Goal: Task Accomplishment & Management: Manage account settings

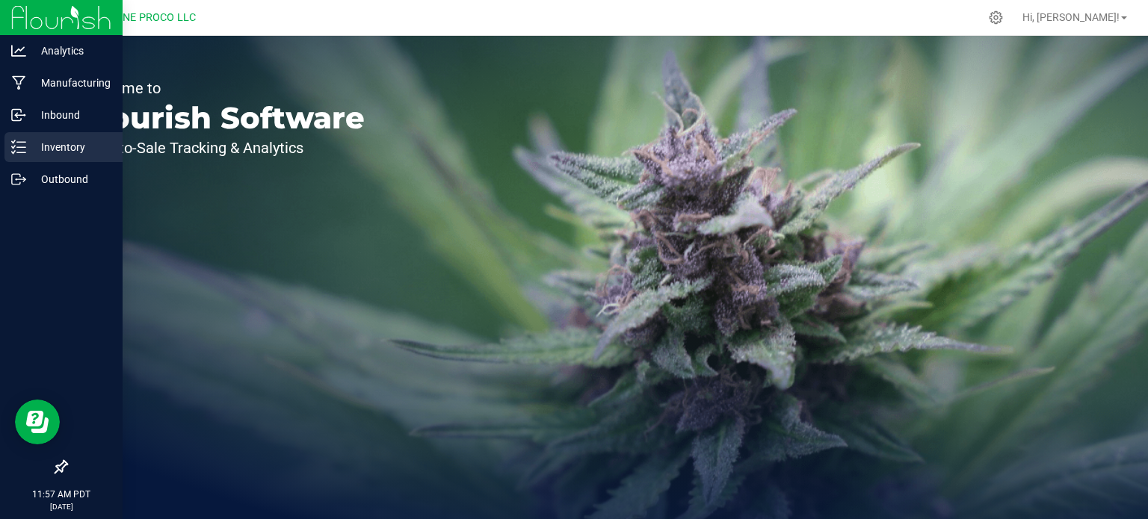
click at [25, 155] on div "Inventory" at bounding box center [63, 147] width 118 height 30
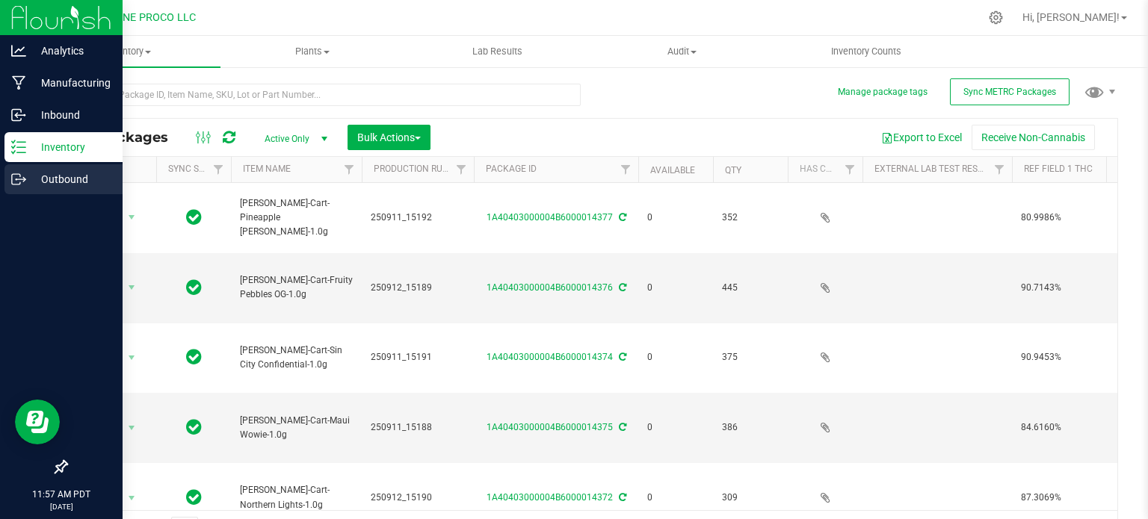
click at [31, 173] on p "Outbound" at bounding box center [71, 179] width 90 height 18
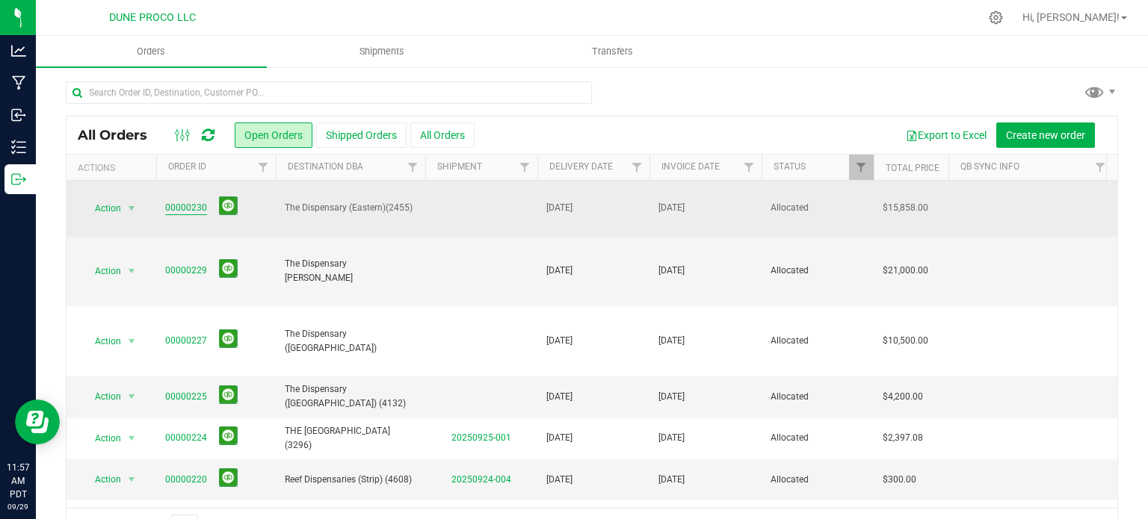
click at [189, 209] on link "00000230" at bounding box center [186, 208] width 42 height 14
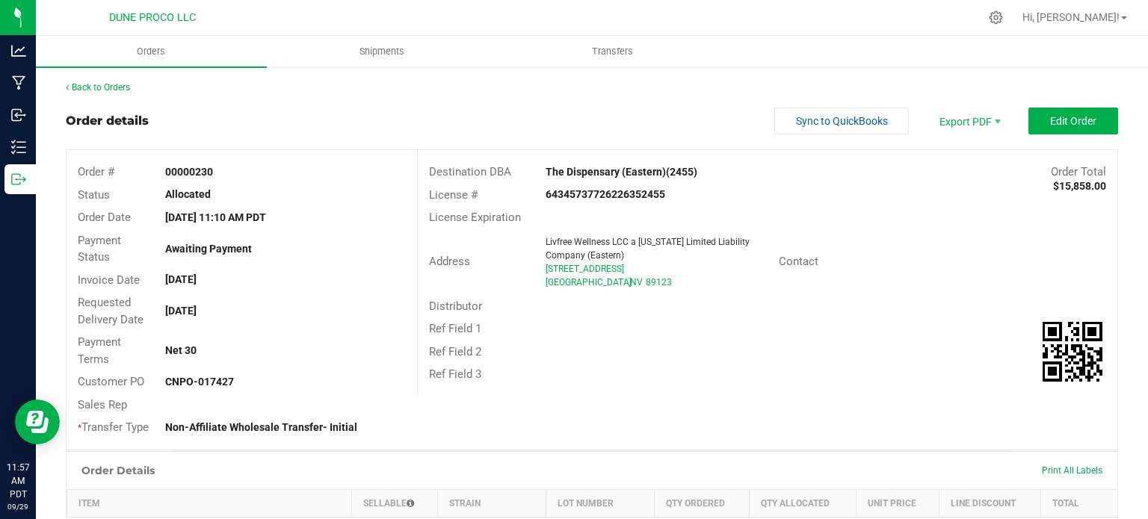
click at [1046, 135] on outbound-order-header "Order details Sync to QuickBooks Export PDF Edit Order Order # 00000230 Status …" at bounding box center [592, 279] width 1052 height 343
click at [1050, 123] on span "Edit Order" at bounding box center [1073, 121] width 46 height 12
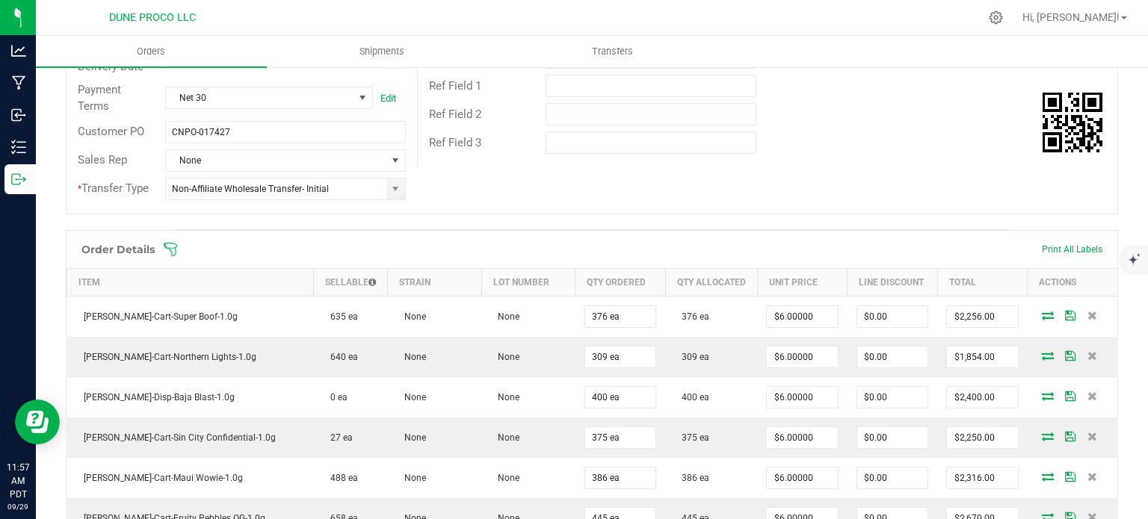
scroll to position [655, 0]
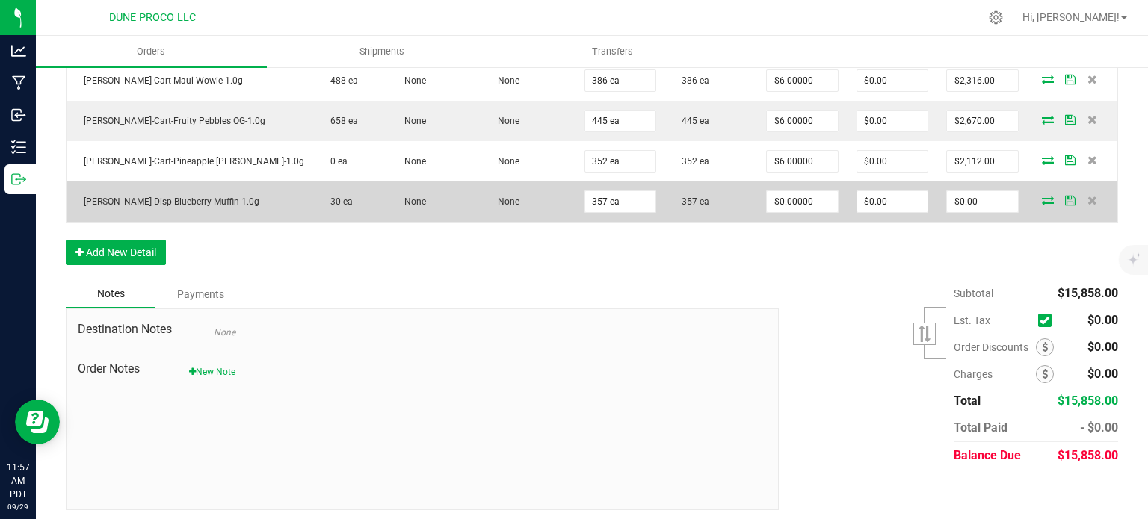
click at [1042, 198] on icon at bounding box center [1048, 200] width 12 height 9
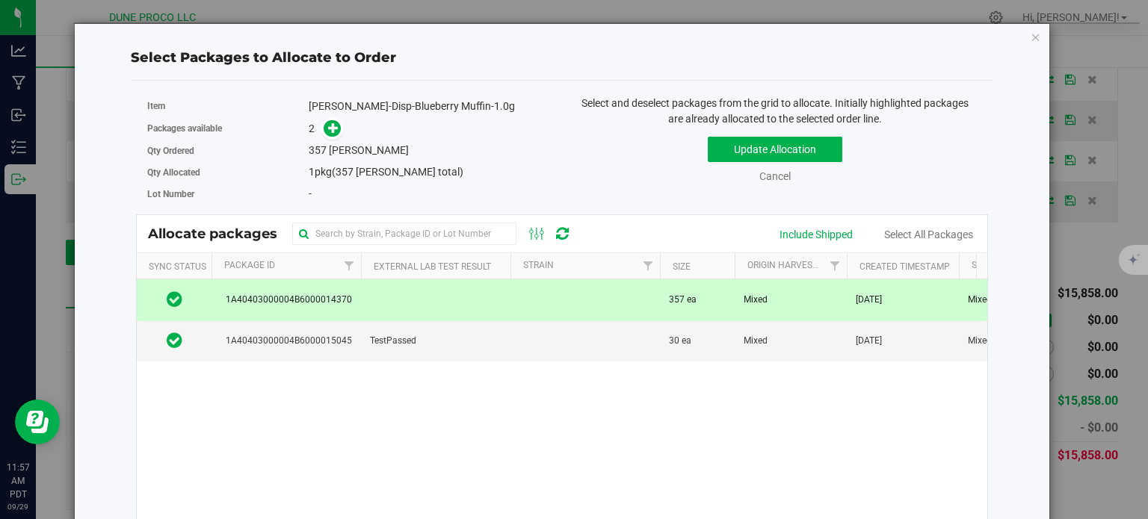
click at [465, 294] on td at bounding box center [435, 300] width 149 height 41
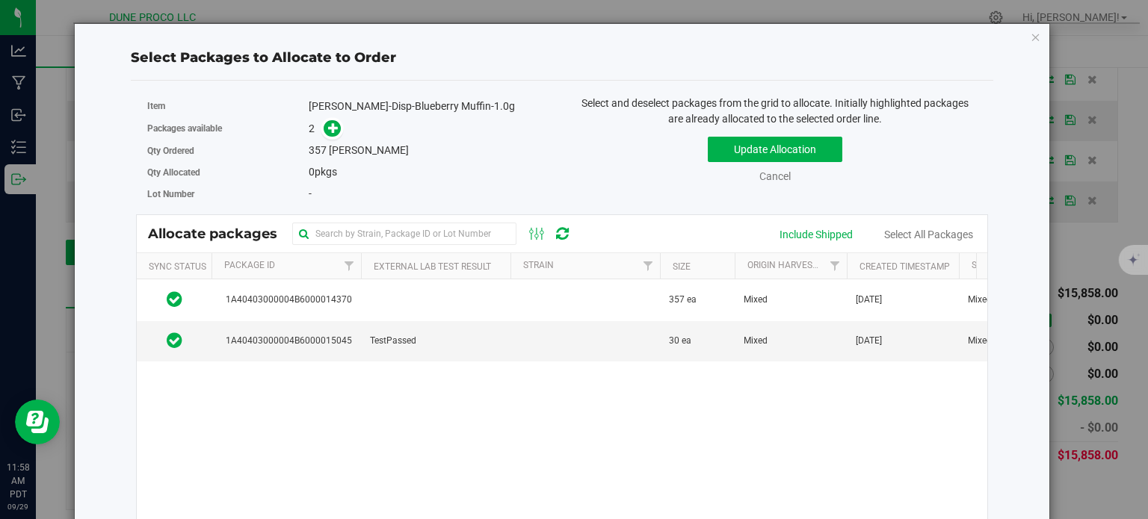
click at [715, 162] on div "Update Allocation Cancel Include Shipped Select All Packages" at bounding box center [775, 157] width 404 height 55
click at [756, 146] on button "Update Allocation" at bounding box center [775, 149] width 135 height 25
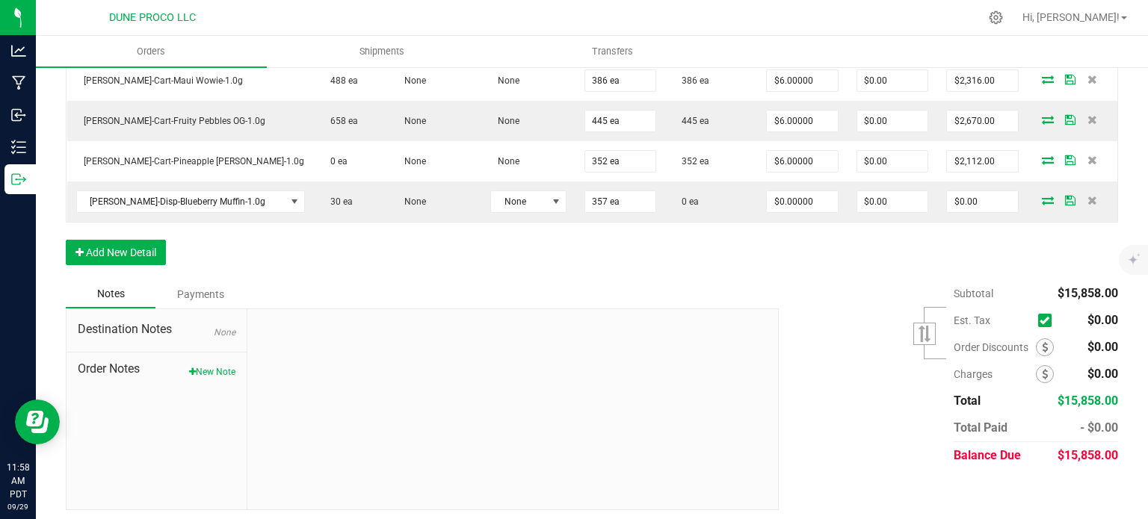
click at [257, 263] on div "Order Details Print All Labels Item Sellable Strain Lot Number Qty Ordered Qty …" at bounding box center [592, 57] width 1052 height 448
click at [207, 253] on div "Order Details Print All Labels Item Sellable Strain Lot Number Qty Ordered Qty …" at bounding box center [592, 57] width 1052 height 448
click at [305, 256] on div "Order Details Print All Labels Item Sellable Strain Lot Number Qty Ordered Qty …" at bounding box center [592, 57] width 1052 height 448
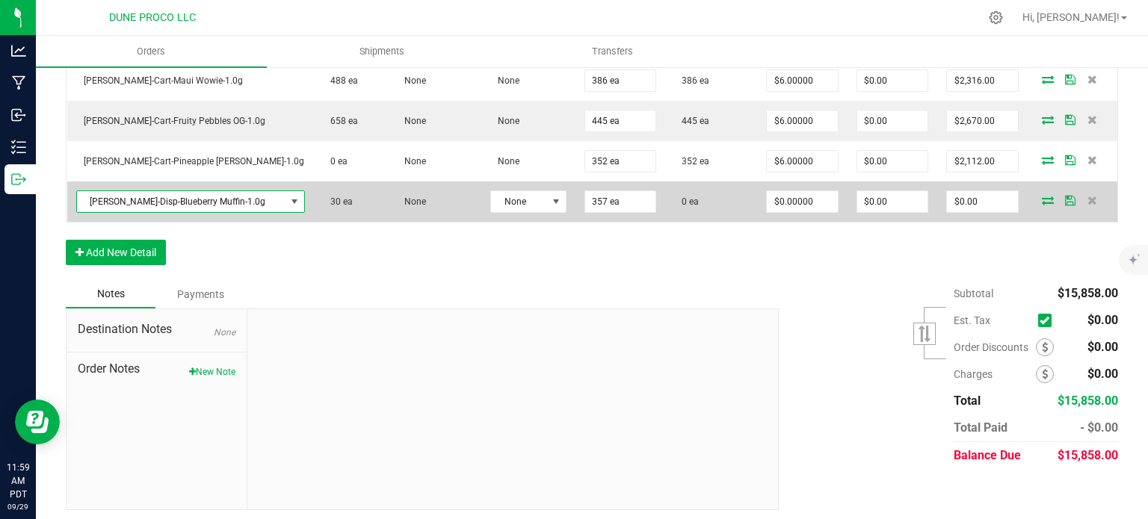
click at [188, 197] on span "[PERSON_NAME]-Disp-Blueberry Muffin-1.0g" at bounding box center [181, 201] width 209 height 21
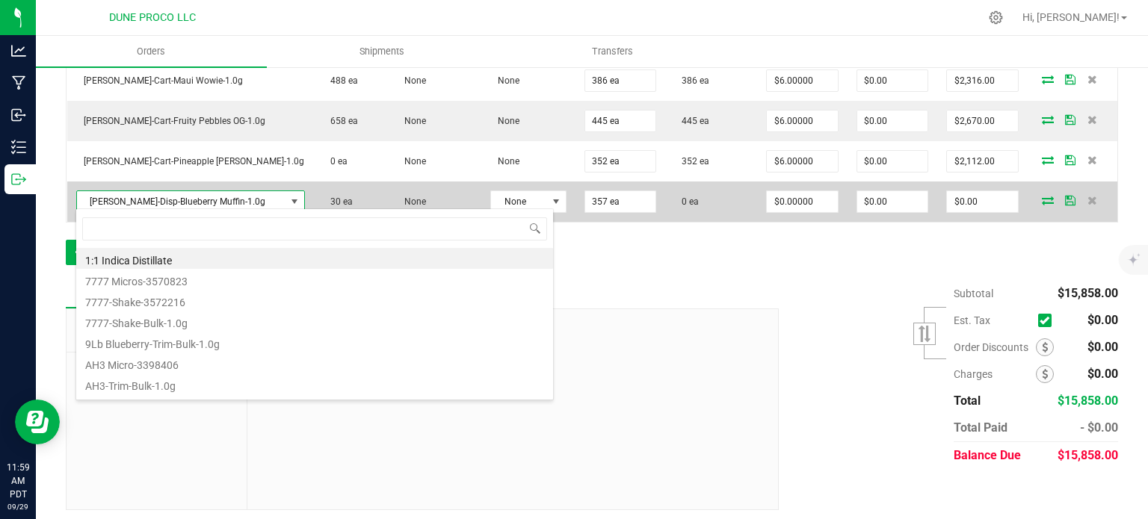
scroll to position [22, 179]
type input "[PERSON_NAME]-Cart-Blueberry Muffin-1.0g"
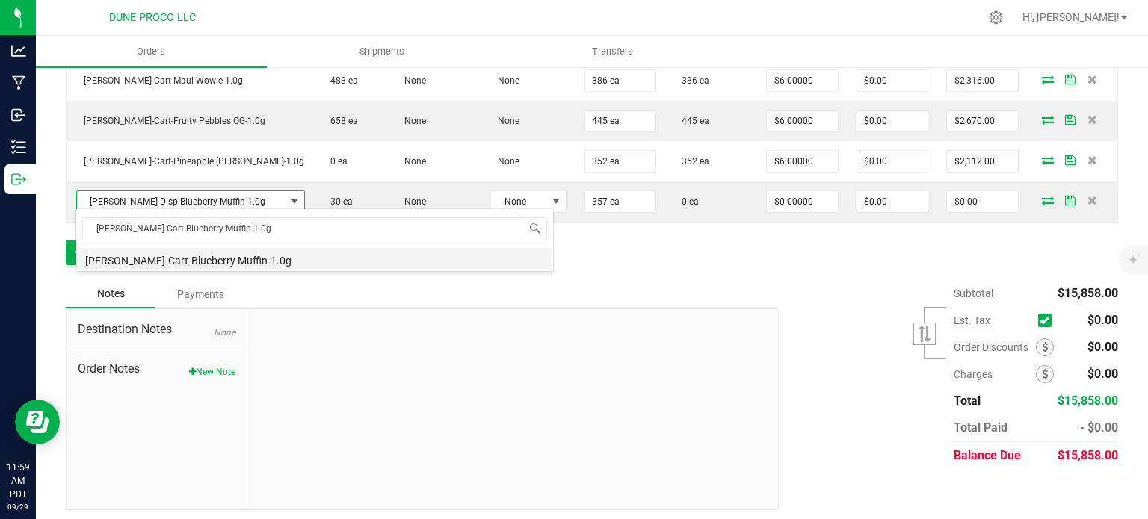
click at [179, 256] on li "[PERSON_NAME]-Cart-Blueberry Muffin-1.0g" at bounding box center [314, 258] width 477 height 21
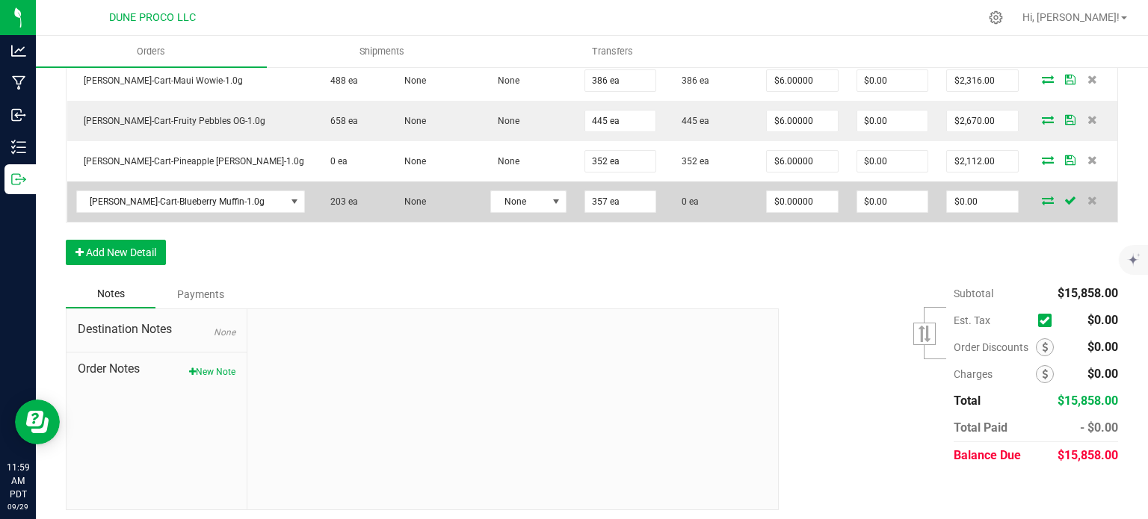
click at [1042, 198] on icon at bounding box center [1048, 200] width 12 height 9
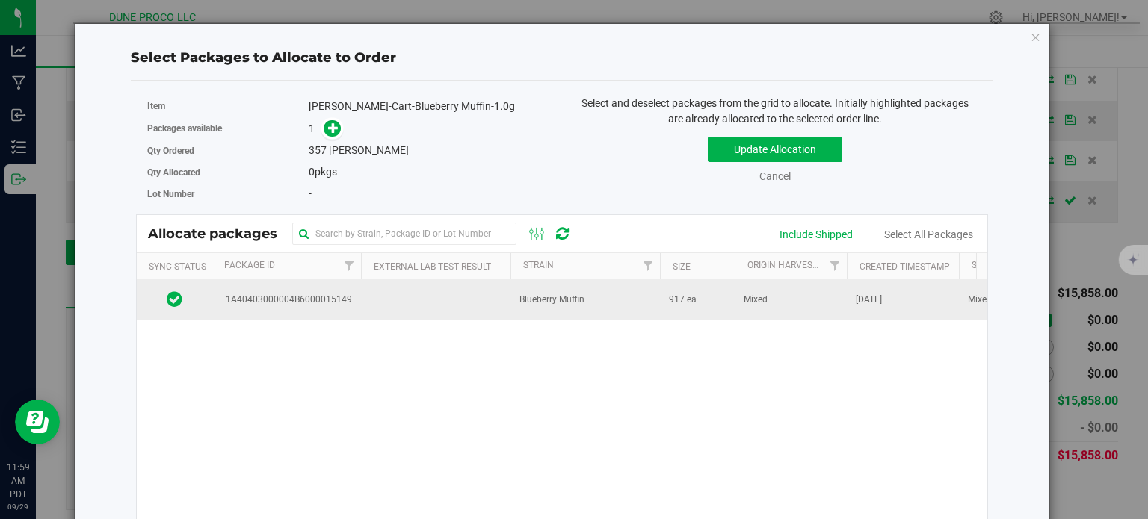
click at [395, 283] on td at bounding box center [435, 300] width 149 height 40
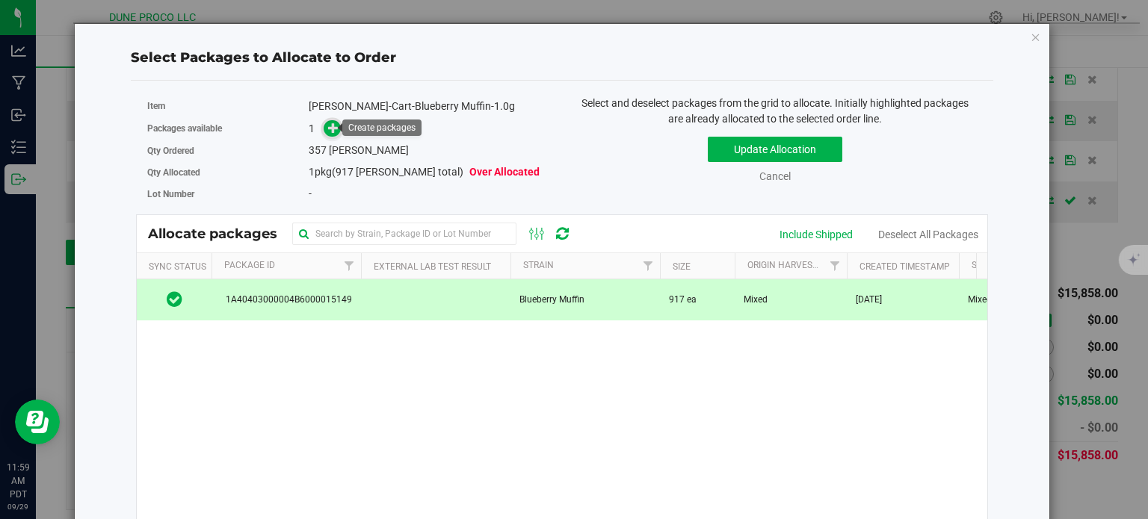
click at [329, 130] on icon at bounding box center [333, 128] width 10 height 10
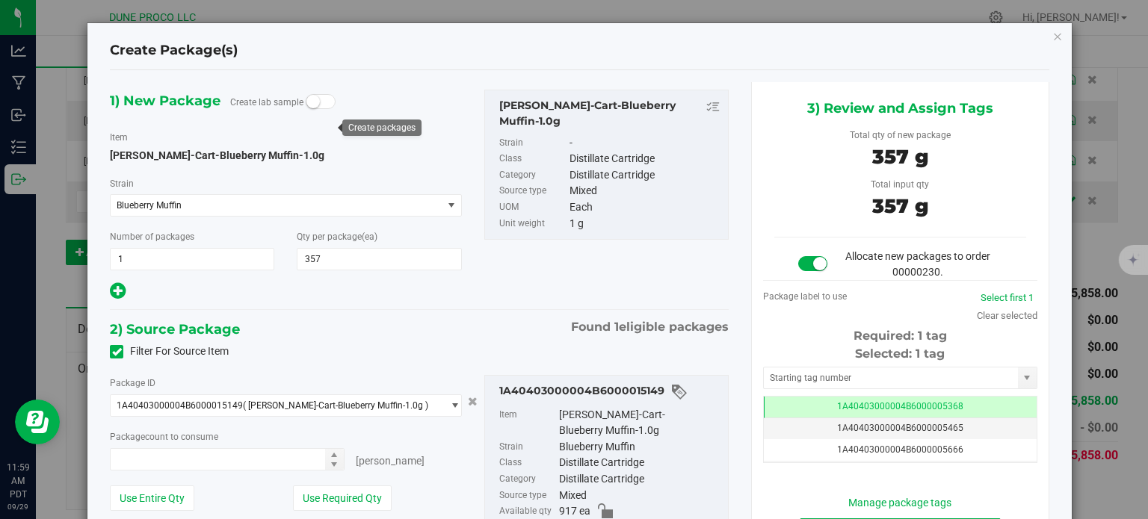
type input "357 ea"
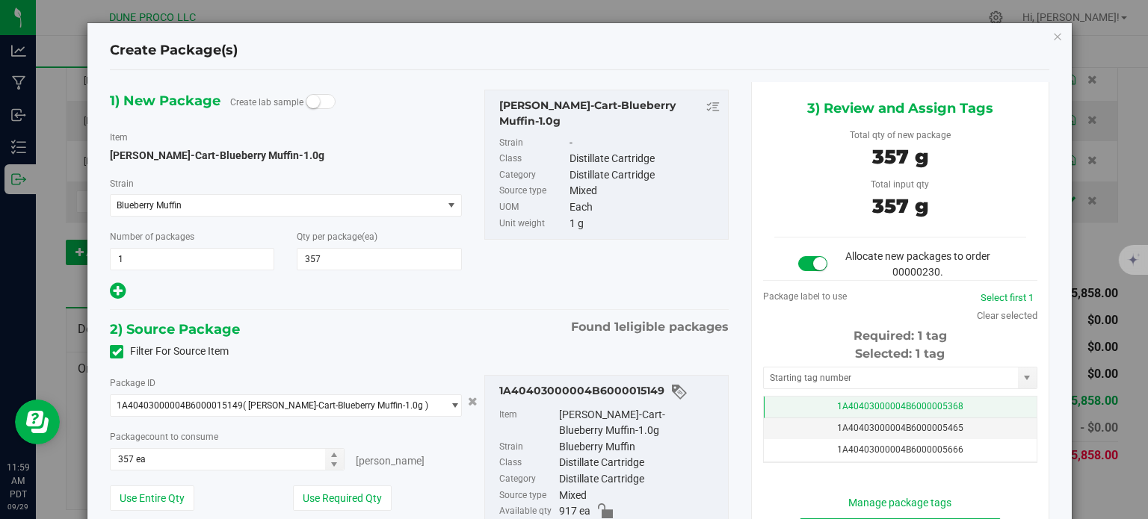
click at [795, 410] on td "1A40403000004B6000005368" at bounding box center [900, 408] width 273 height 22
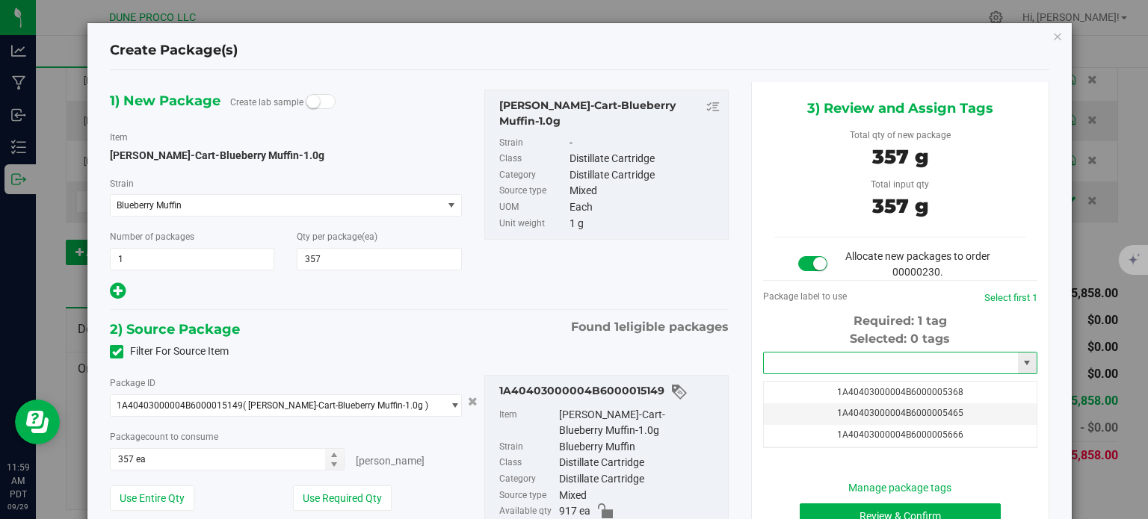
click at [786, 373] on input "text" at bounding box center [891, 363] width 254 height 21
click at [827, 382] on li "1A40403000004B6000014303" at bounding box center [891, 388] width 270 height 22
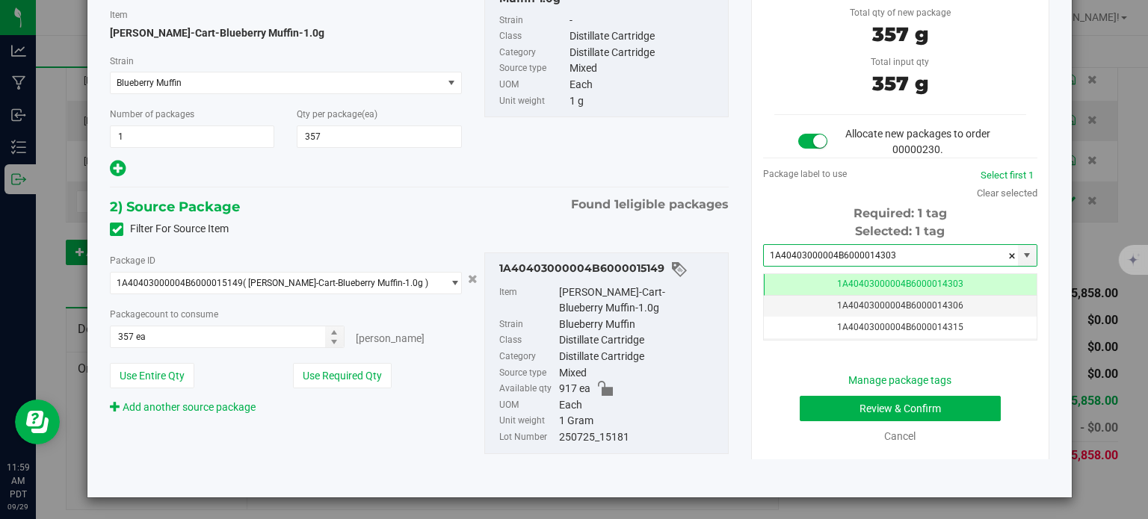
type input "1A40403000004B6000014303"
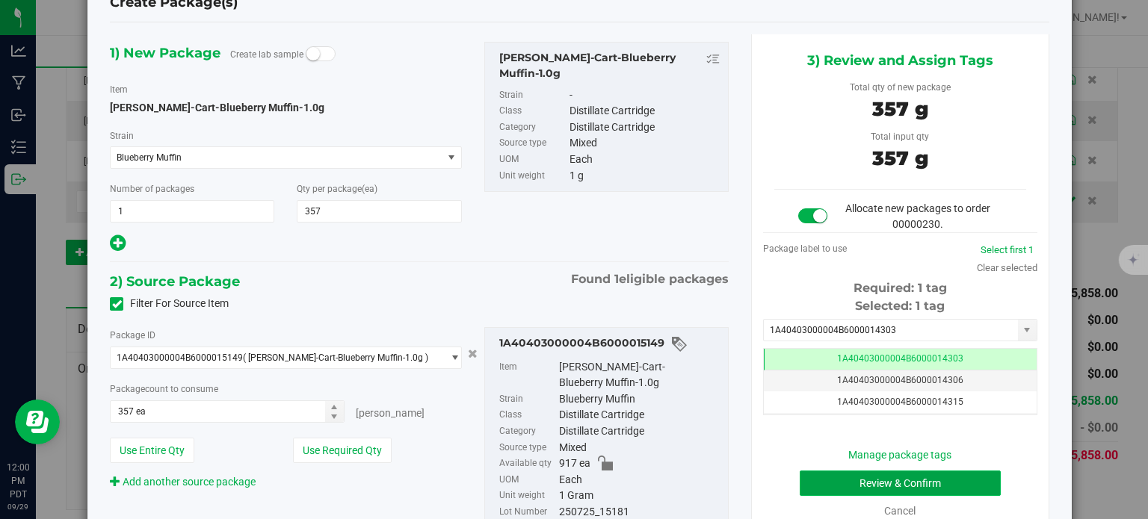
click at [818, 483] on button "Review & Confirm" at bounding box center [900, 483] width 201 height 25
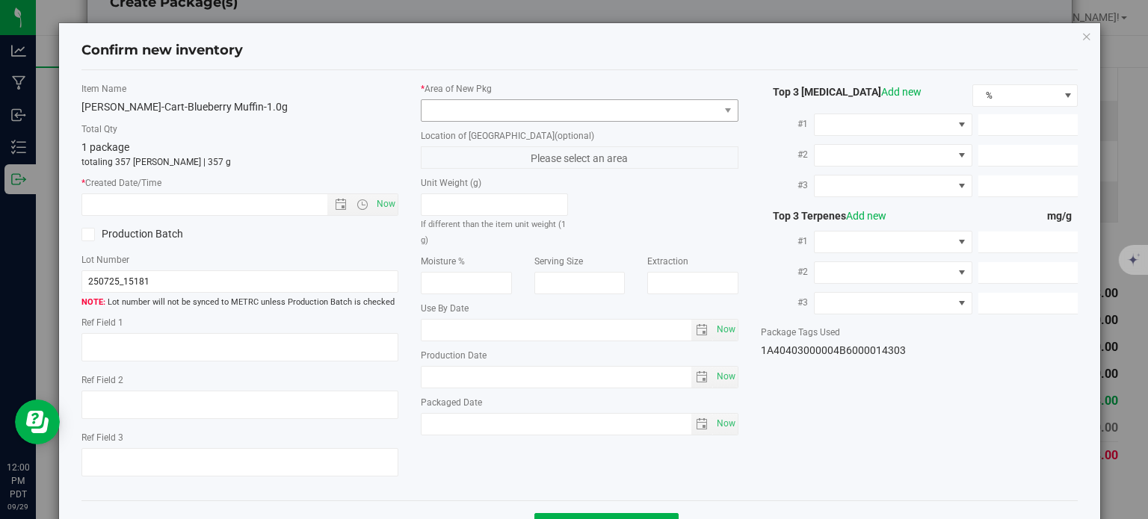
type textarea "84.7054%"
type textarea "Blueberry Muffin"
type textarea "0.1813%"
type input "847.0542"
type input "28.0197"
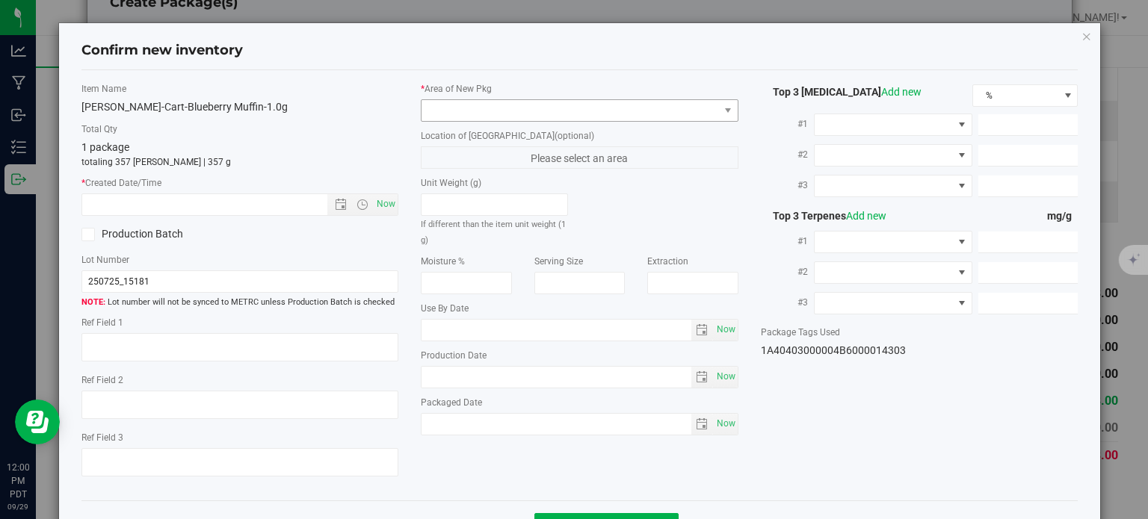
type input "10.4180"
type input "12.3950"
type input "10.0090"
type input "6.2050"
type input "[DATE]"
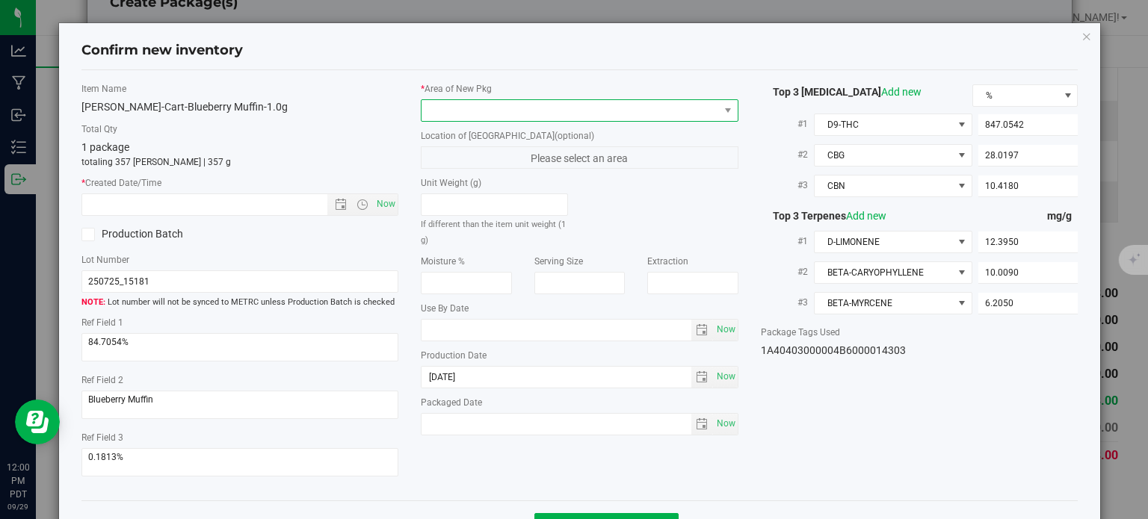
click at [544, 110] on span at bounding box center [570, 110] width 297 height 21
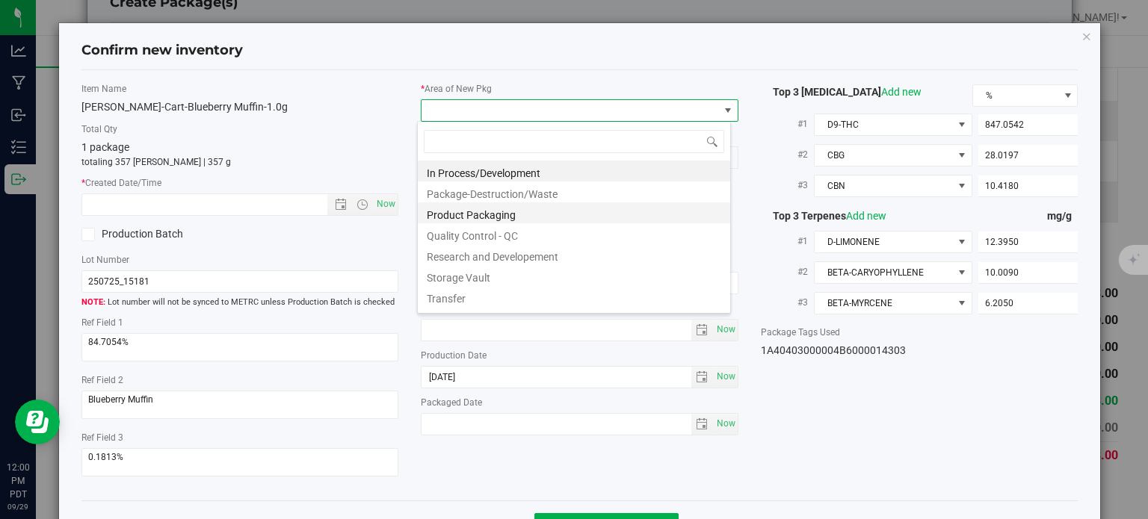
click at [489, 220] on li "Product Packaging" at bounding box center [574, 213] width 312 height 21
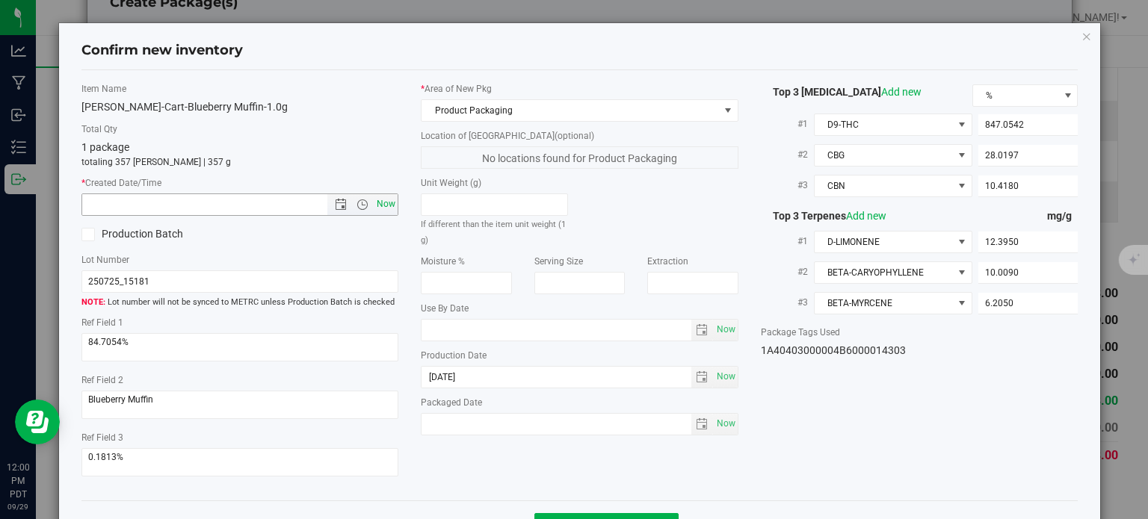
click at [387, 206] on span "Now" at bounding box center [386, 205] width 25 height 22
type input "[DATE] 12:00 PM"
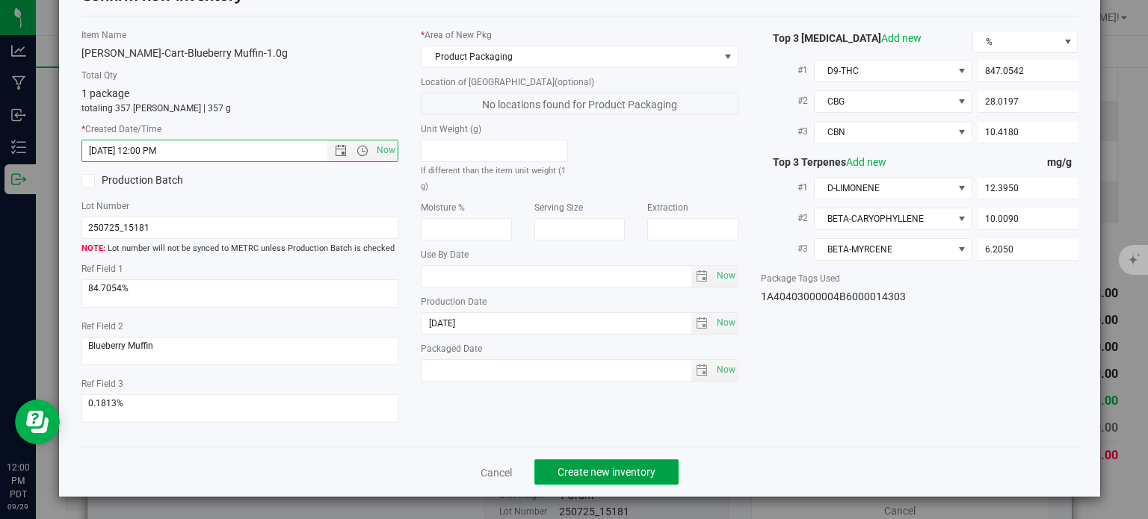
click at [578, 475] on span "Create new inventory" at bounding box center [607, 472] width 98 height 12
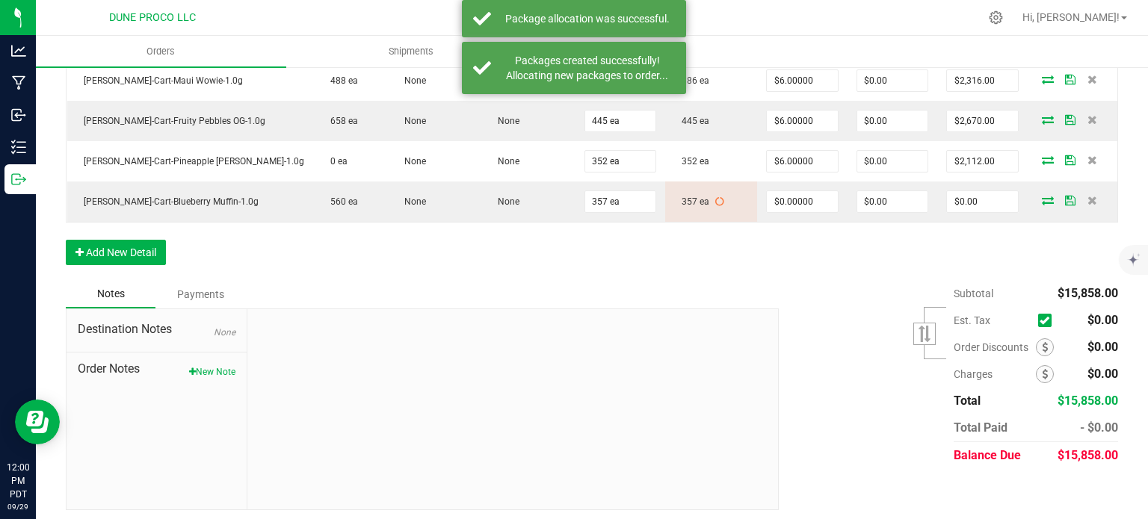
click at [484, 252] on div "Order Details Print All Labels Item Sellable Strain Lot Number Qty Ordered Qty …" at bounding box center [592, 57] width 1052 height 448
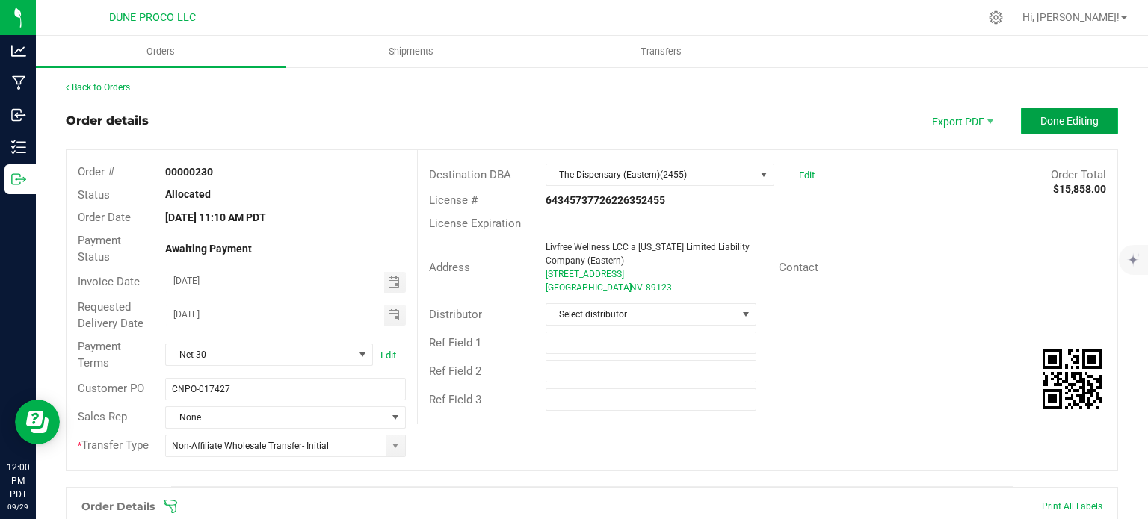
click at [1034, 127] on button "Done Editing" at bounding box center [1069, 121] width 97 height 27
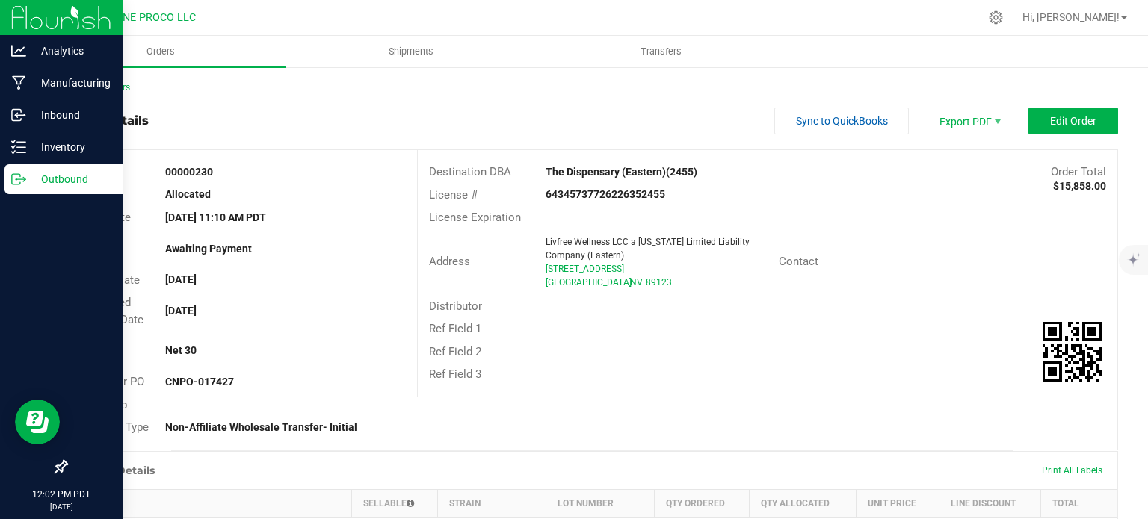
click at [29, 182] on p "Outbound" at bounding box center [71, 179] width 90 height 18
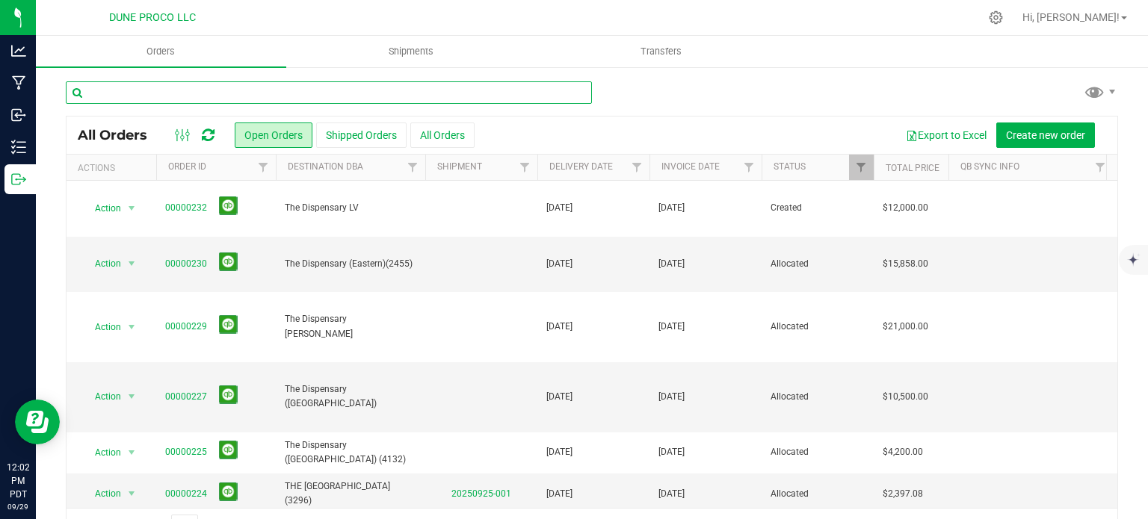
click at [210, 87] on input "text" at bounding box center [329, 92] width 526 height 22
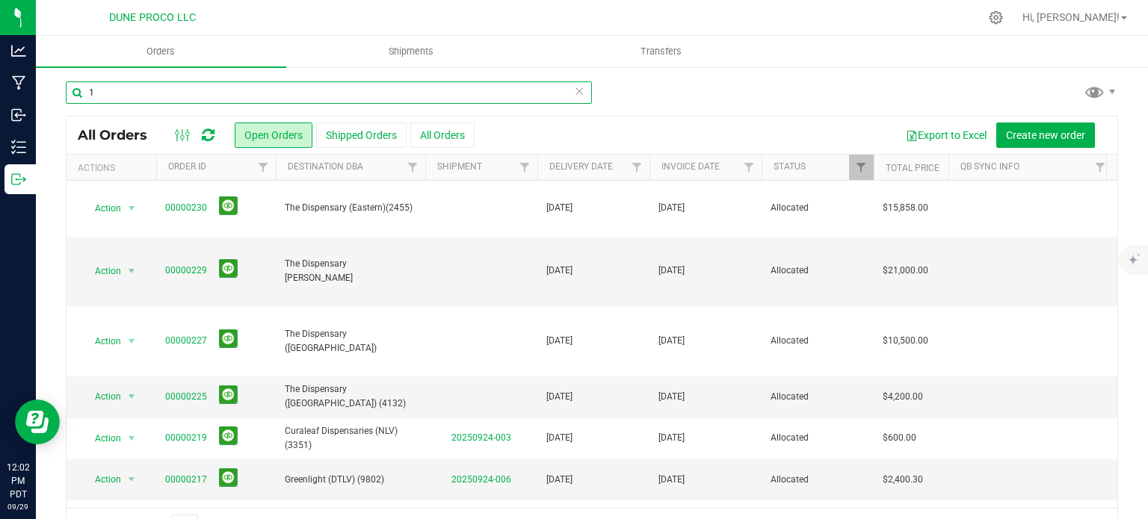
click at [111, 99] on input "1" at bounding box center [329, 92] width 526 height 22
type input "15045"
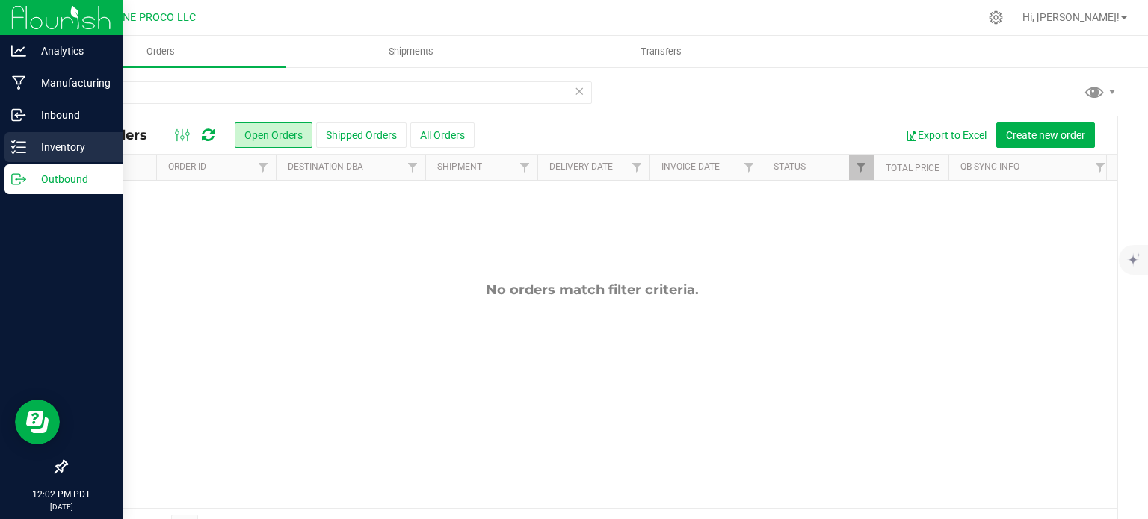
click at [34, 145] on p "Inventory" at bounding box center [71, 147] width 90 height 18
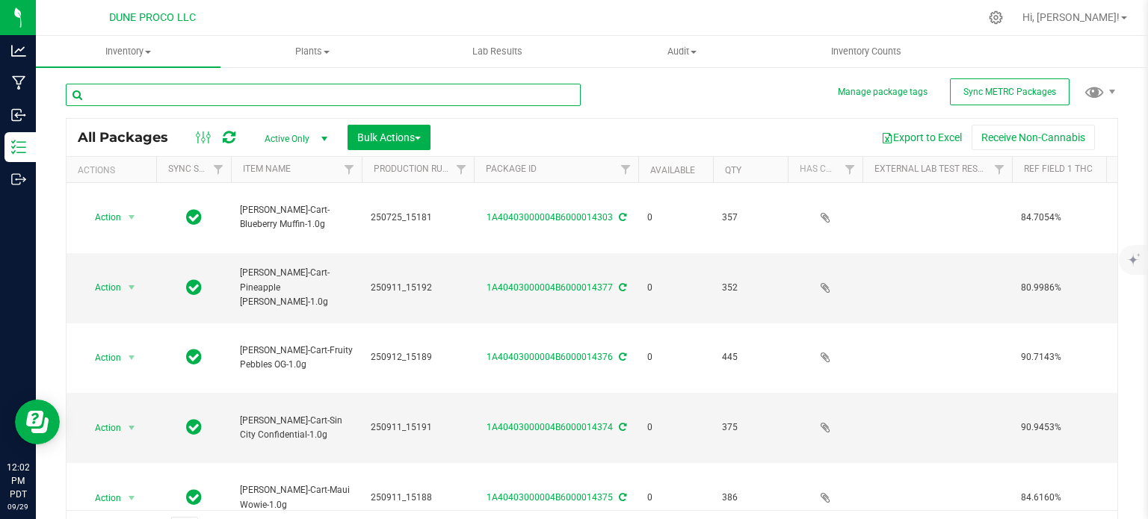
click at [130, 93] on input "text" at bounding box center [323, 95] width 515 height 22
type input "15045"
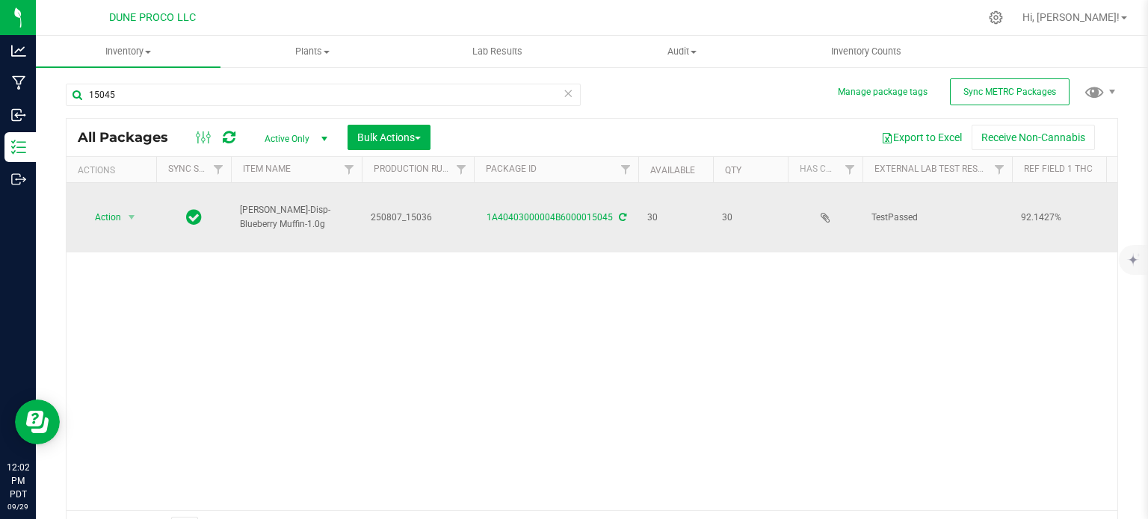
click at [622, 213] on icon at bounding box center [622, 217] width 7 height 9
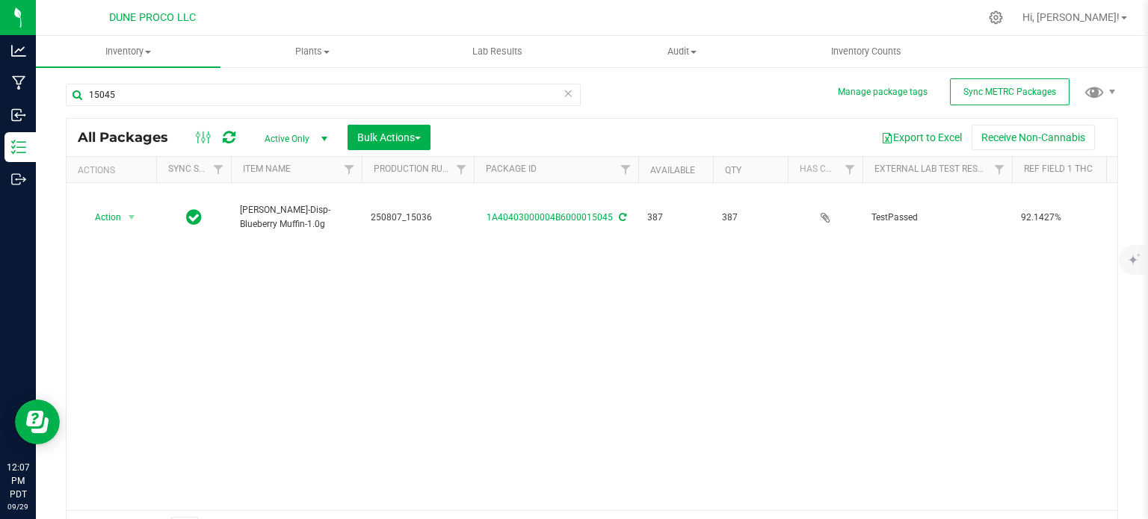
click at [188, 270] on div "Action Action Adjust qty Create package Edit attributes Global inventory Locate…" at bounding box center [592, 346] width 1051 height 327
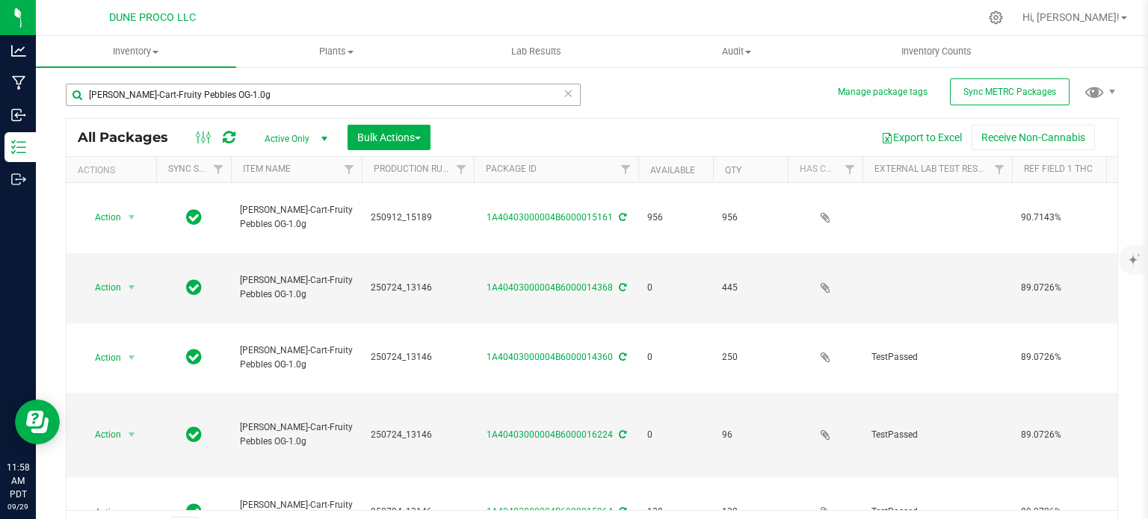
click at [163, 92] on input "[PERSON_NAME]-Cart-Fruity Pebbles OG-1.0g" at bounding box center [323, 95] width 515 height 22
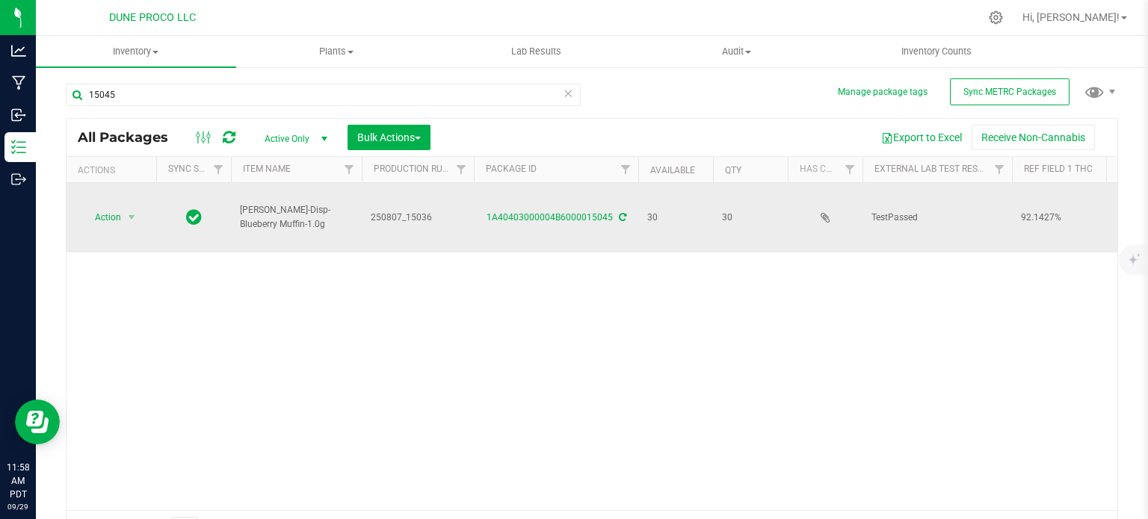
click at [262, 203] on span "[PERSON_NAME]-Disp-Blueberry Muffin-1.0g" at bounding box center [296, 217] width 113 height 28
copy tr "[PERSON_NAME]-Disp-Blueberry Muffin-1.0g"
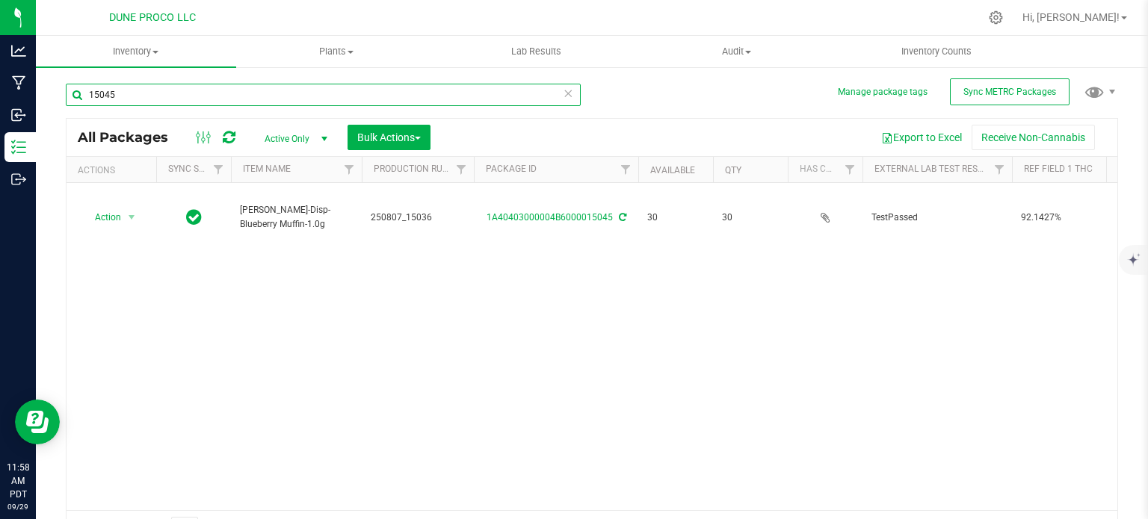
click at [164, 87] on input "15045" at bounding box center [323, 95] width 515 height 22
paste input "[PERSON_NAME]-Disp-Blueberry Muffin-1.0g"
click at [129, 100] on input "[PERSON_NAME]-Disp-Blueberry Muffin-1.0g" at bounding box center [323, 95] width 515 height 22
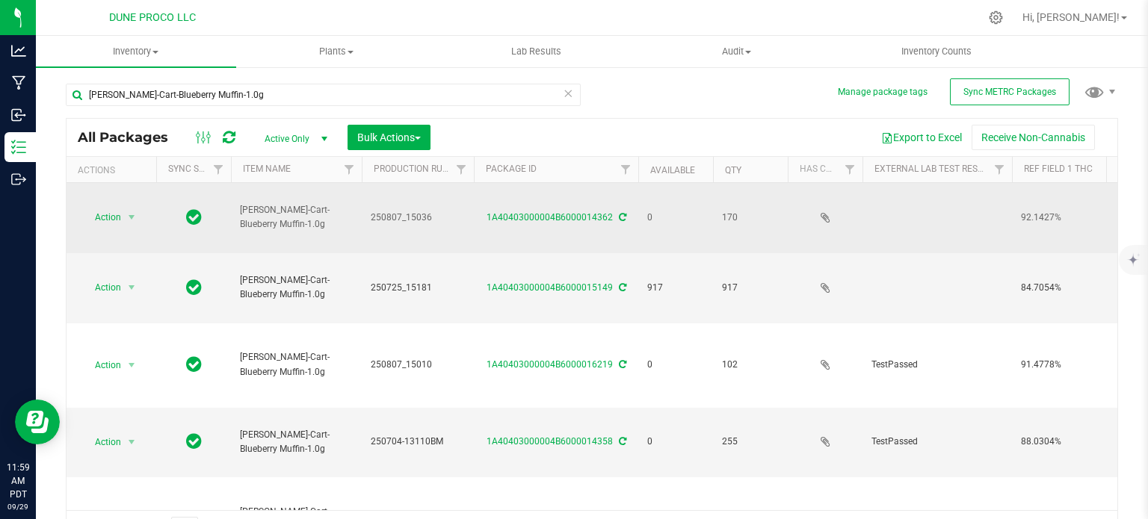
click at [293, 212] on span "[PERSON_NAME]-Cart-Blueberry Muffin-1.0g" at bounding box center [296, 217] width 113 height 28
copy tr "[PERSON_NAME]-Cart-Blueberry Muffin-1.0g"
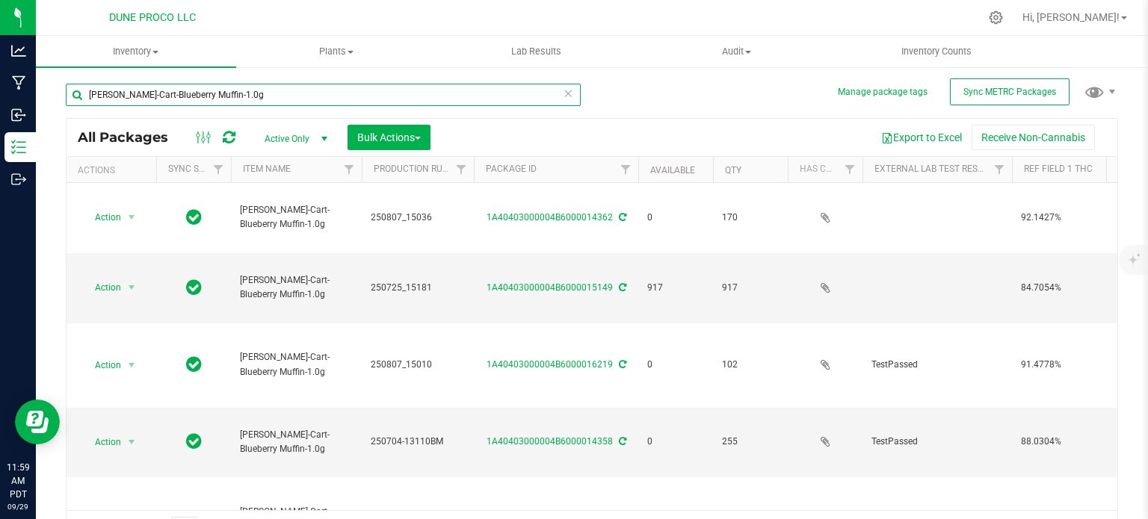
click at [144, 98] on input "[PERSON_NAME]-Cart-Blueberry Muffin-1.0g" at bounding box center [323, 95] width 515 height 22
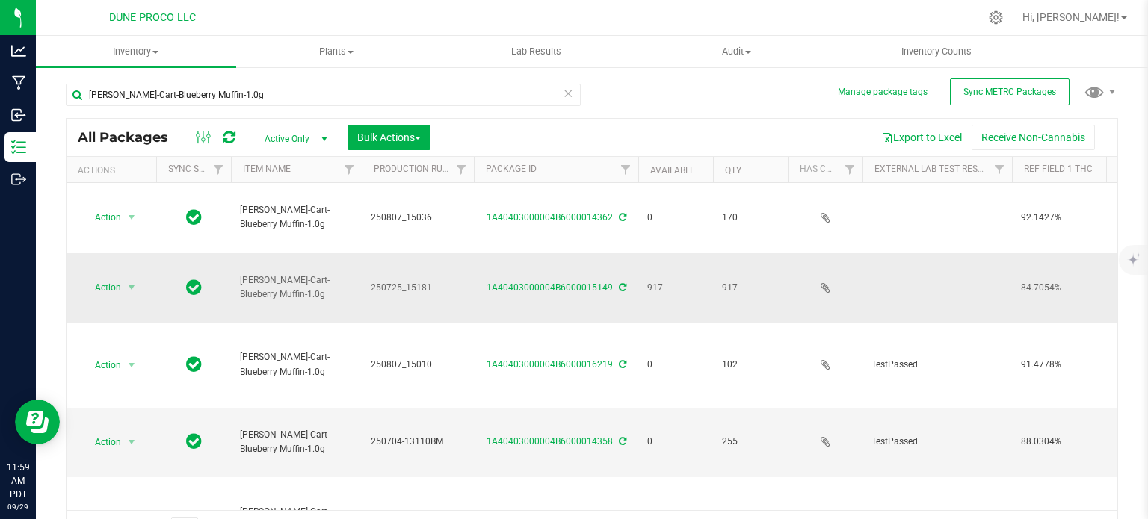
click at [293, 274] on span "[PERSON_NAME]-Cart-Blueberry Muffin-1.0g" at bounding box center [296, 288] width 113 height 28
copy tr "[PERSON_NAME]-Cart-Blueberry Muffin-1.0g"
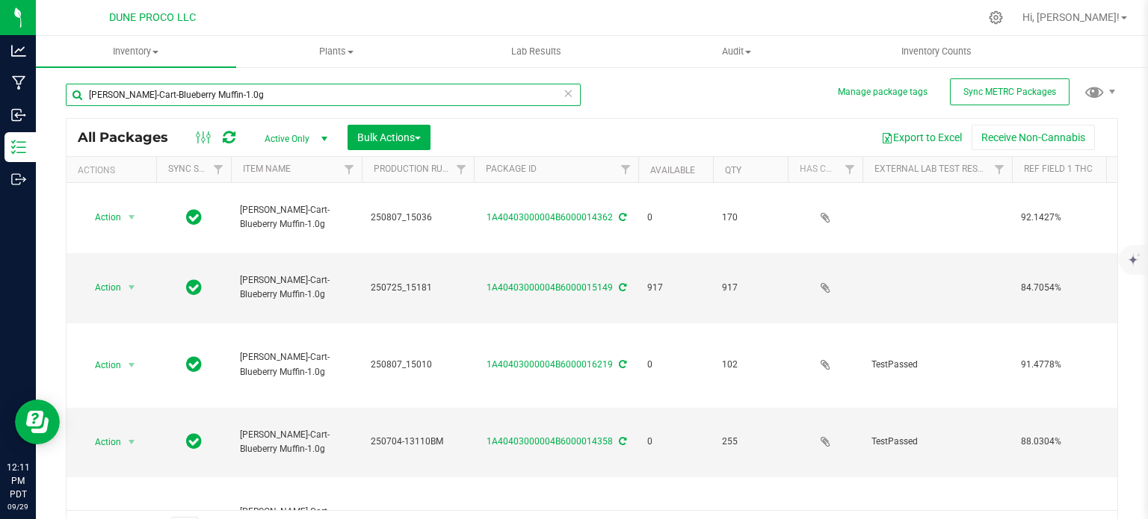
click at [179, 87] on input "[PERSON_NAME]-Cart-Blueberry Muffin-1.0g" at bounding box center [323, 95] width 515 height 22
type input "15014"
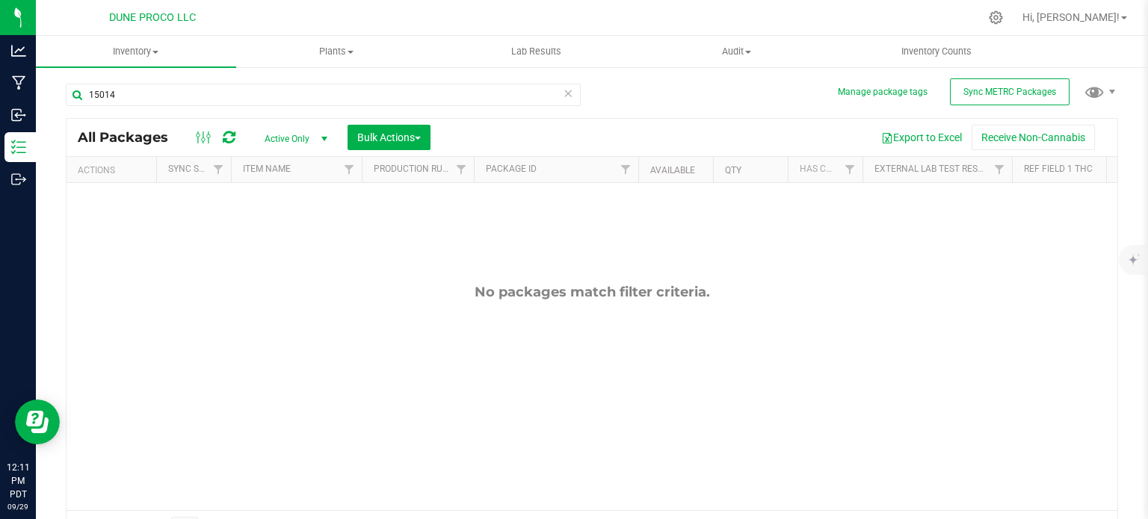
click at [283, 141] on span "Active Only" at bounding box center [293, 139] width 82 height 21
click at [286, 241] on li "External" at bounding box center [292, 252] width 81 height 22
click at [280, 139] on span "External" at bounding box center [293, 139] width 82 height 21
click at [280, 219] on li "All" at bounding box center [292, 230] width 81 height 22
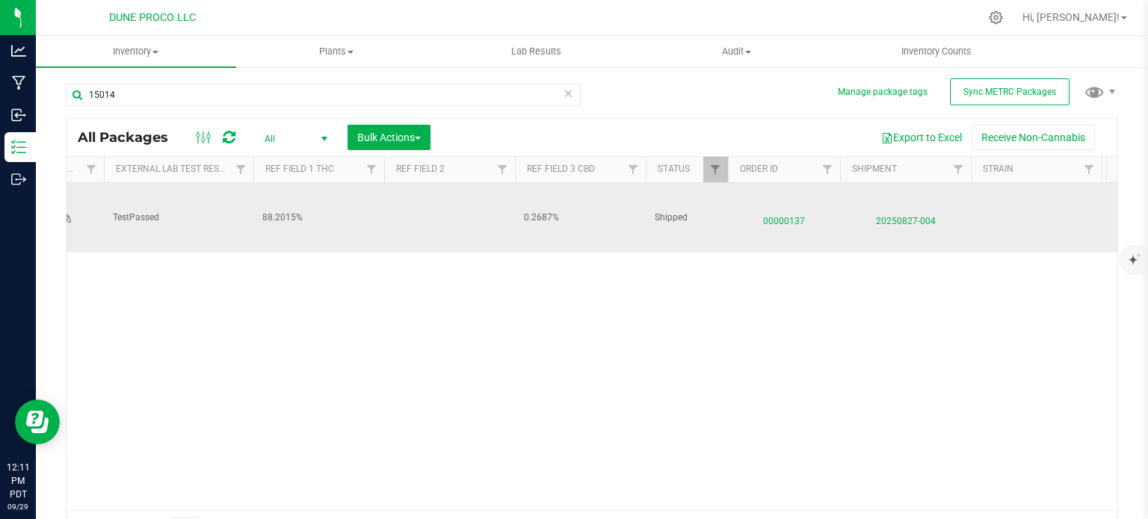
click at [789, 220] on span "00000137" at bounding box center [784, 218] width 94 height 22
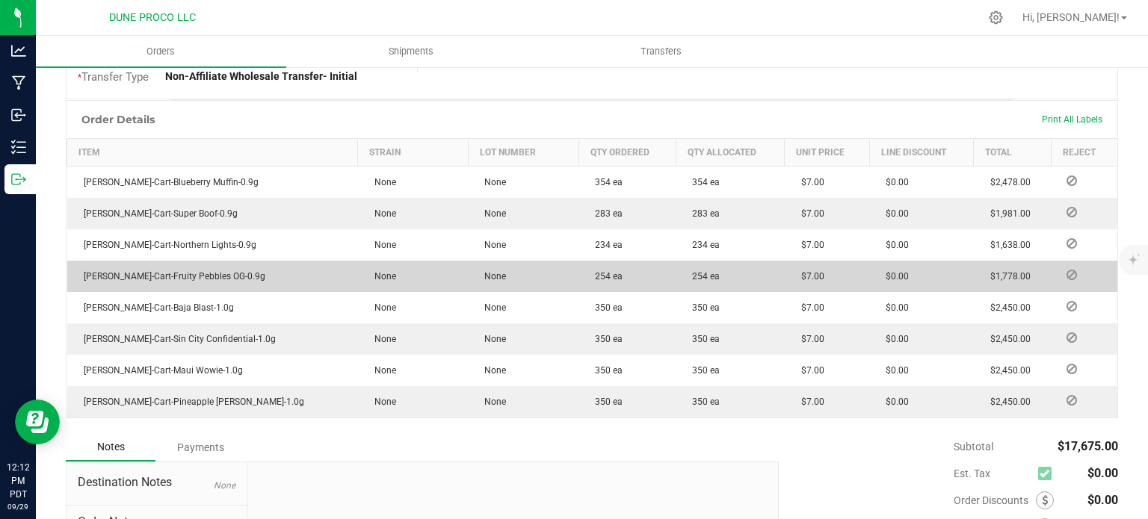
drag, startPoint x: 580, startPoint y: 273, endPoint x: 552, endPoint y: 276, distance: 27.8
click at [587, 276] on span "254 ea" at bounding box center [604, 276] width 35 height 10
